Goal: Obtain resource: Download file/media

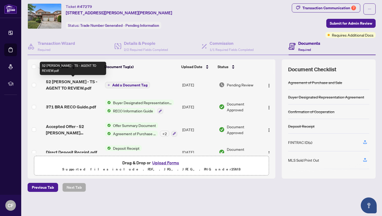
click at [84, 84] on span "52 [PERSON_NAME] - TS - AGENT TO REVIEW.pdf" at bounding box center [73, 84] width 55 height 13
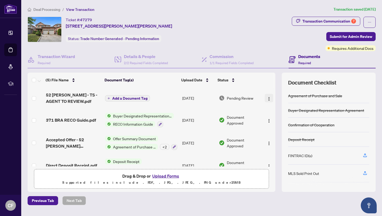
click at [268, 98] on img "button" at bounding box center [269, 99] width 4 height 4
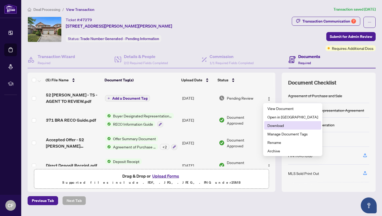
click at [279, 127] on span "Download" at bounding box center [292, 126] width 51 height 6
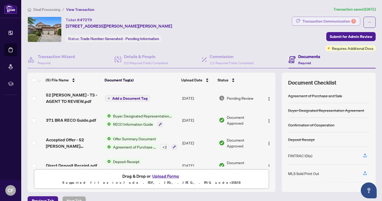
click at [333, 20] on div "Transaction Communication 7" at bounding box center [329, 21] width 54 height 8
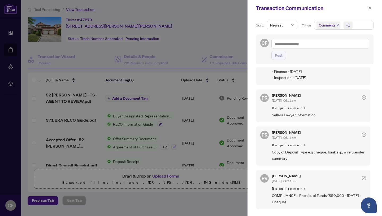
scroll to position [103, 0]
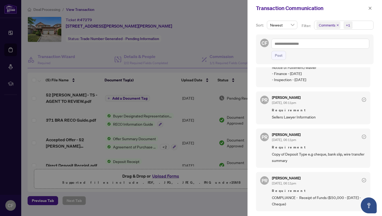
click at [193, 216] on div at bounding box center [191, 108] width 382 height 216
click at [187, 206] on div at bounding box center [191, 108] width 382 height 216
click at [370, 9] on icon "close" at bounding box center [370, 8] width 4 height 4
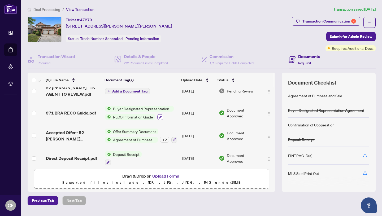
scroll to position [0, 0]
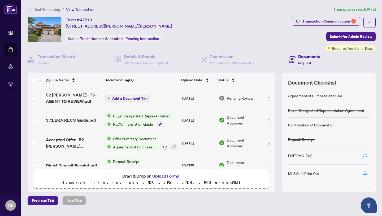
click at [163, 175] on button "Upload Forms" at bounding box center [166, 176] width 30 height 7
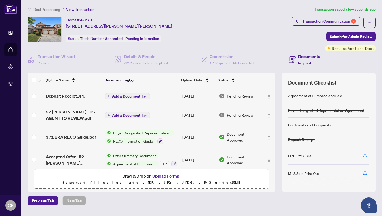
click at [163, 178] on button "Upload Forms" at bounding box center [166, 176] width 30 height 7
